Goal: Task Accomplishment & Management: Manage account settings

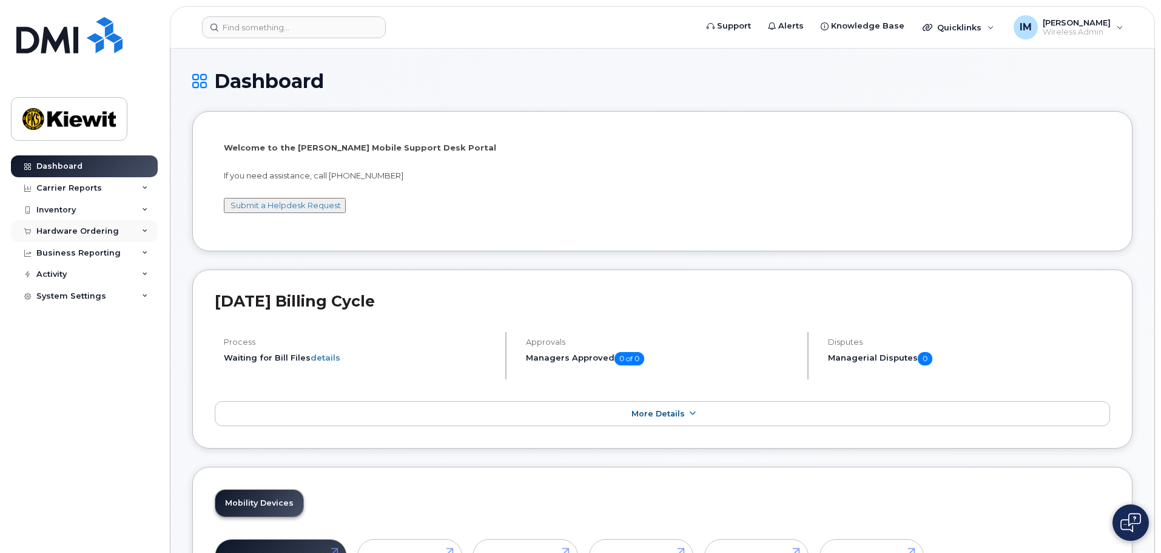
click at [54, 234] on div "Hardware Ordering" at bounding box center [77, 231] width 83 height 10
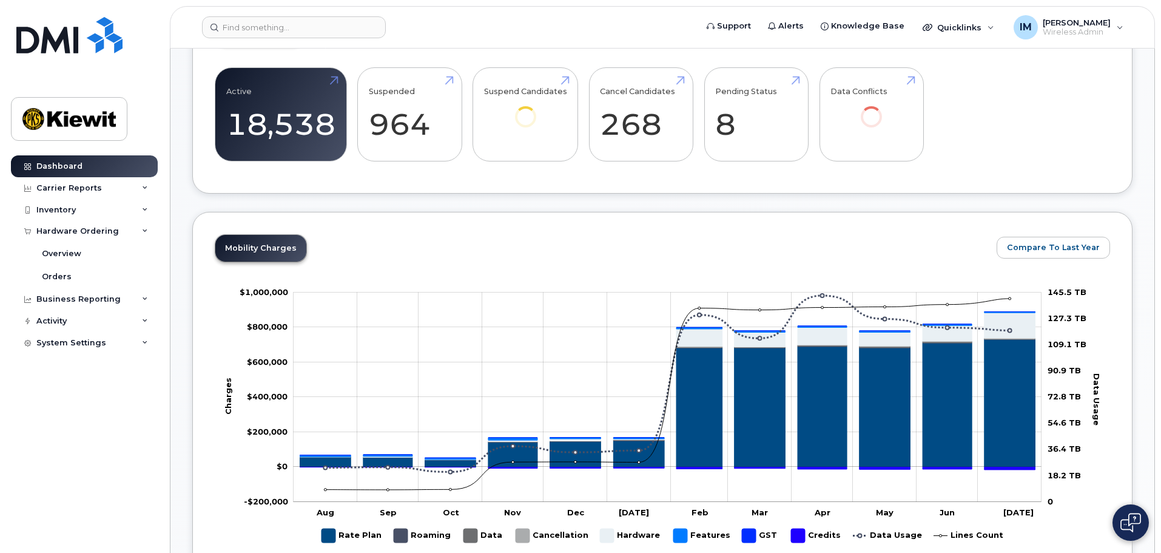
scroll to position [485, 0]
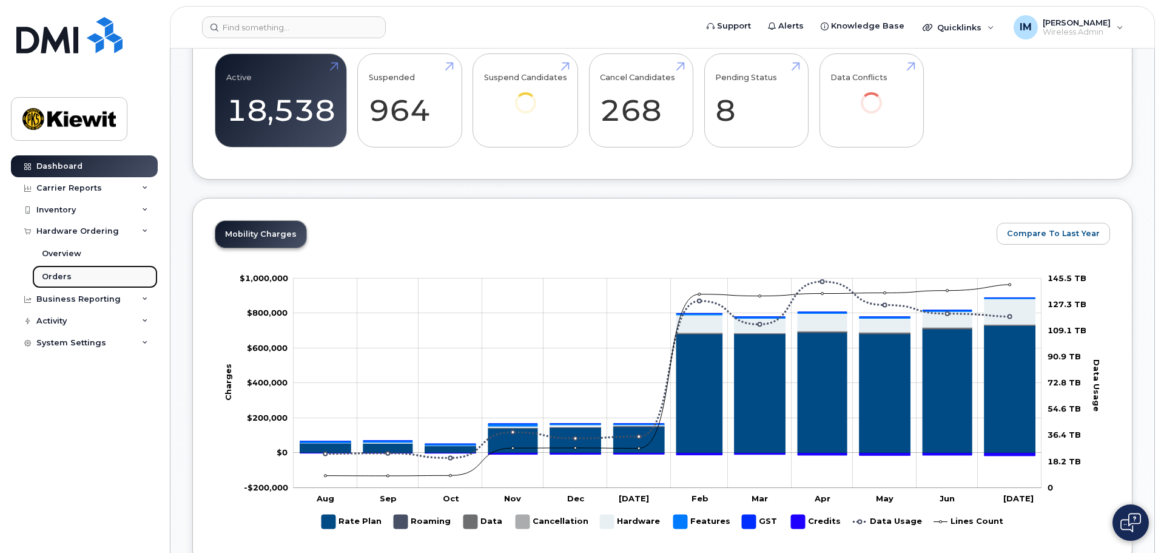
click at [63, 272] on div "Orders" at bounding box center [57, 276] width 30 height 11
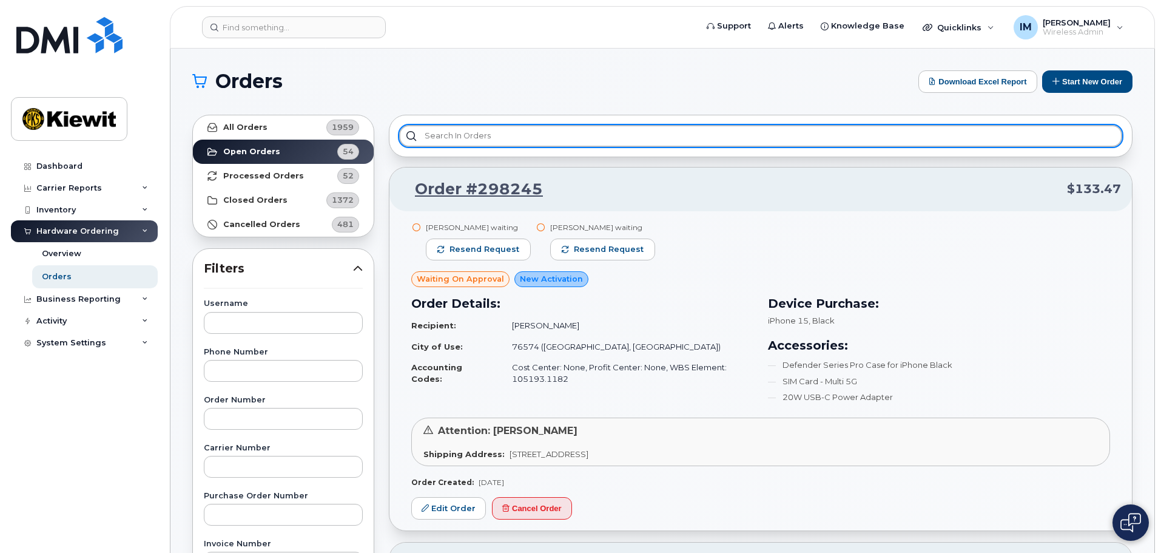
click at [497, 143] on input "text" at bounding box center [760, 136] width 723 height 22
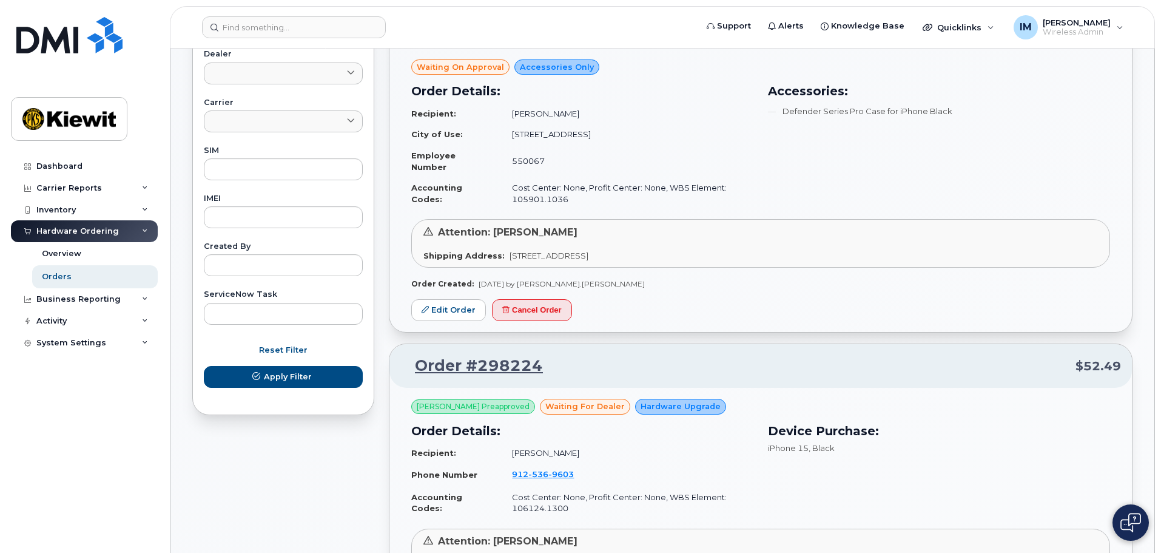
scroll to position [546, 0]
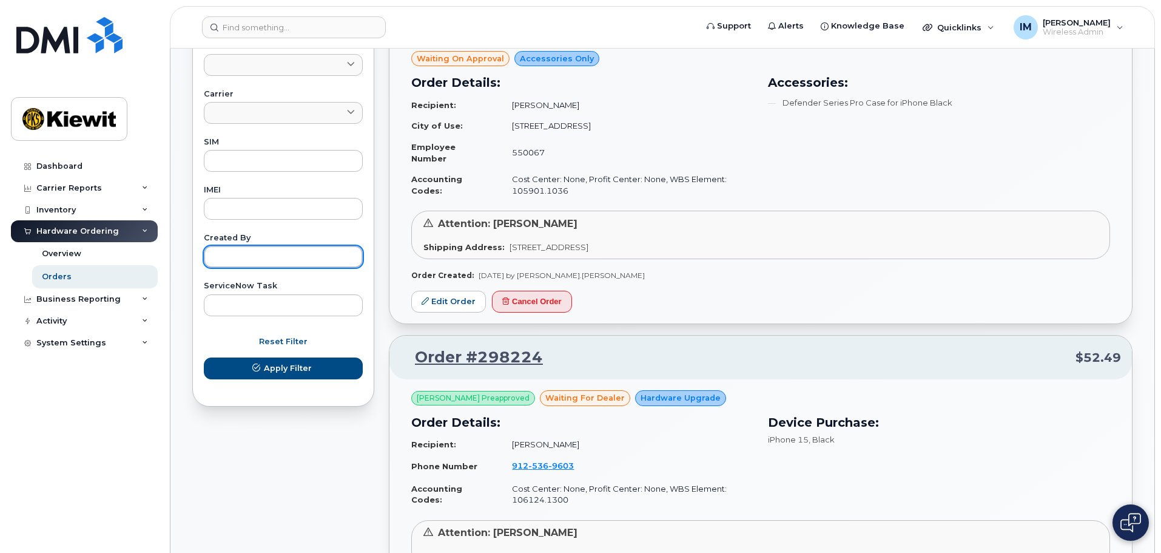
click at [284, 255] on input "text" at bounding box center [283, 257] width 159 height 22
type input "[PERSON_NAME]"
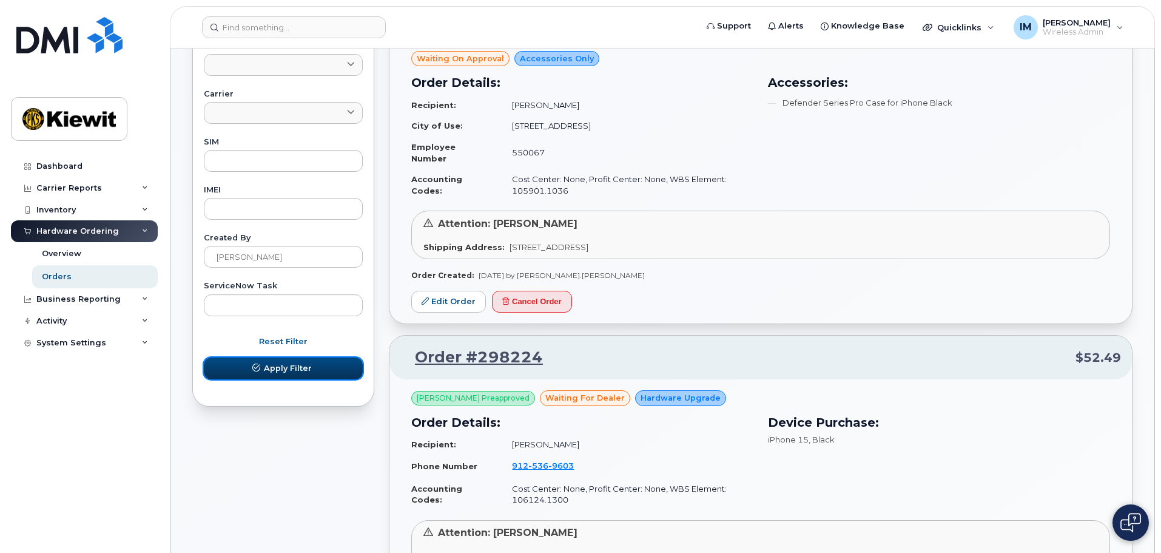
click at [309, 375] on button "Apply Filter" at bounding box center [283, 368] width 159 height 22
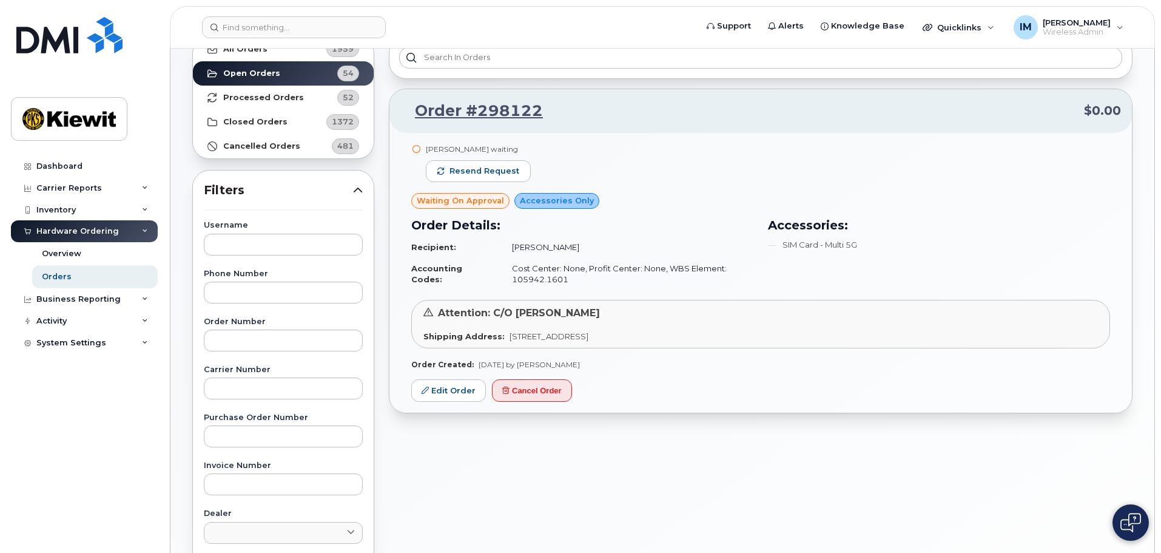
scroll to position [36, 0]
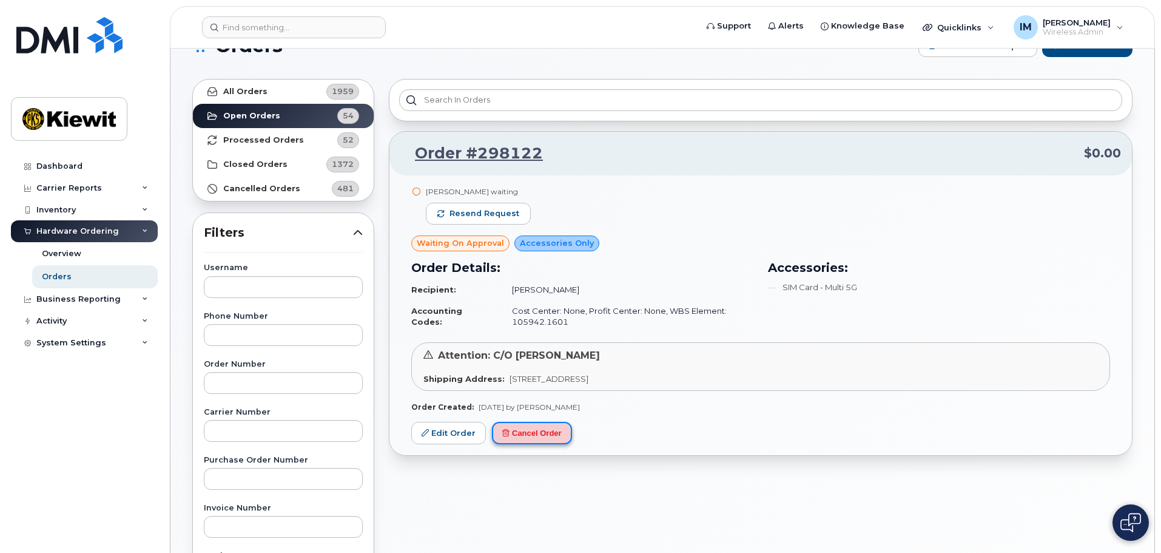
click at [539, 435] on button "Cancel Order" at bounding box center [532, 433] width 80 height 22
click at [535, 428] on button "Cancel Order" at bounding box center [532, 433] width 80 height 22
click at [533, 428] on button "Cancel Order" at bounding box center [532, 433] width 80 height 22
